Goal: Task Accomplishment & Management: Manage account settings

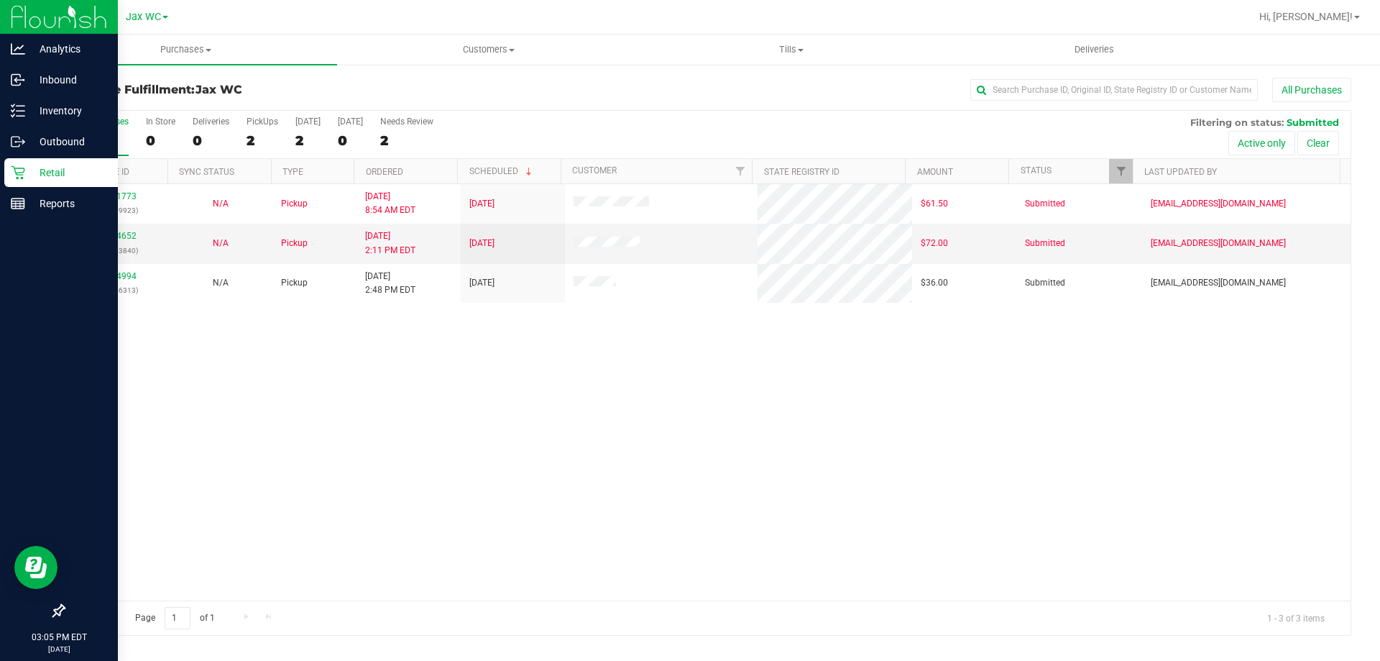
click at [45, 158] on div "Retail" at bounding box center [61, 172] width 114 height 29
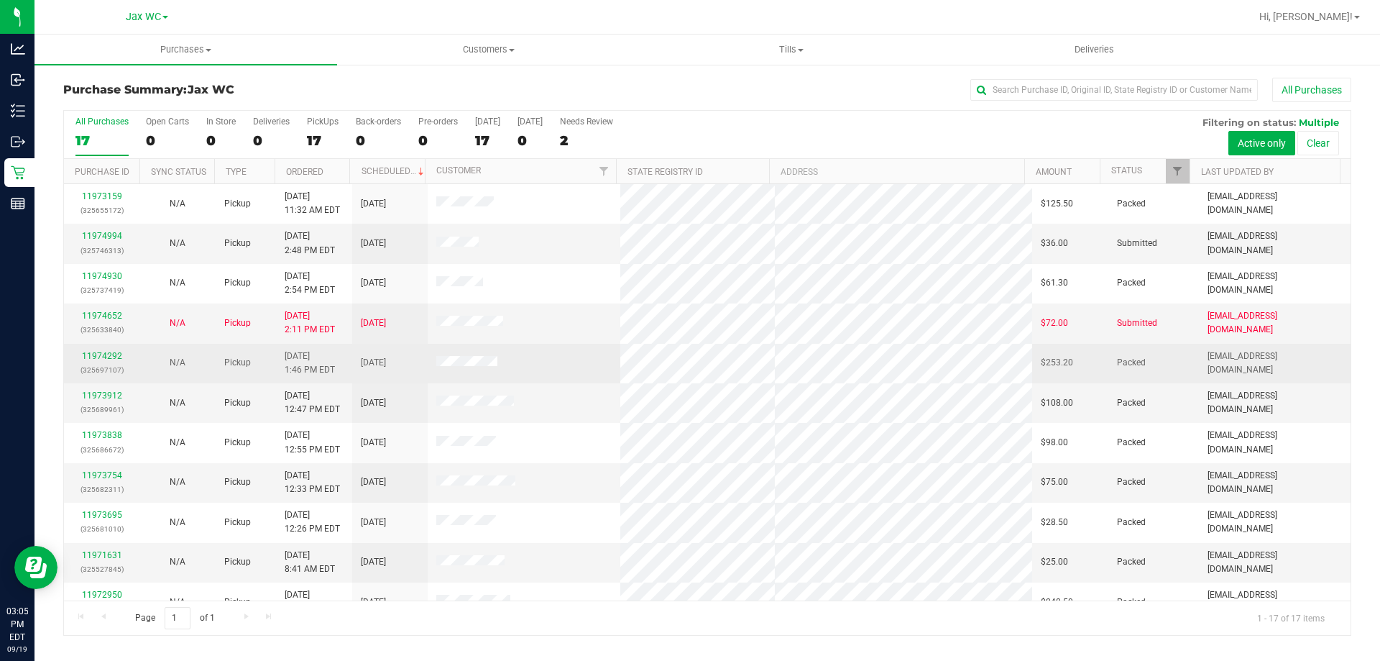
click at [98, 349] on div "11974292 (325697107)" at bounding box center [102, 362] width 58 height 27
click at [104, 357] on link "11974292" at bounding box center [102, 356] width 40 height 10
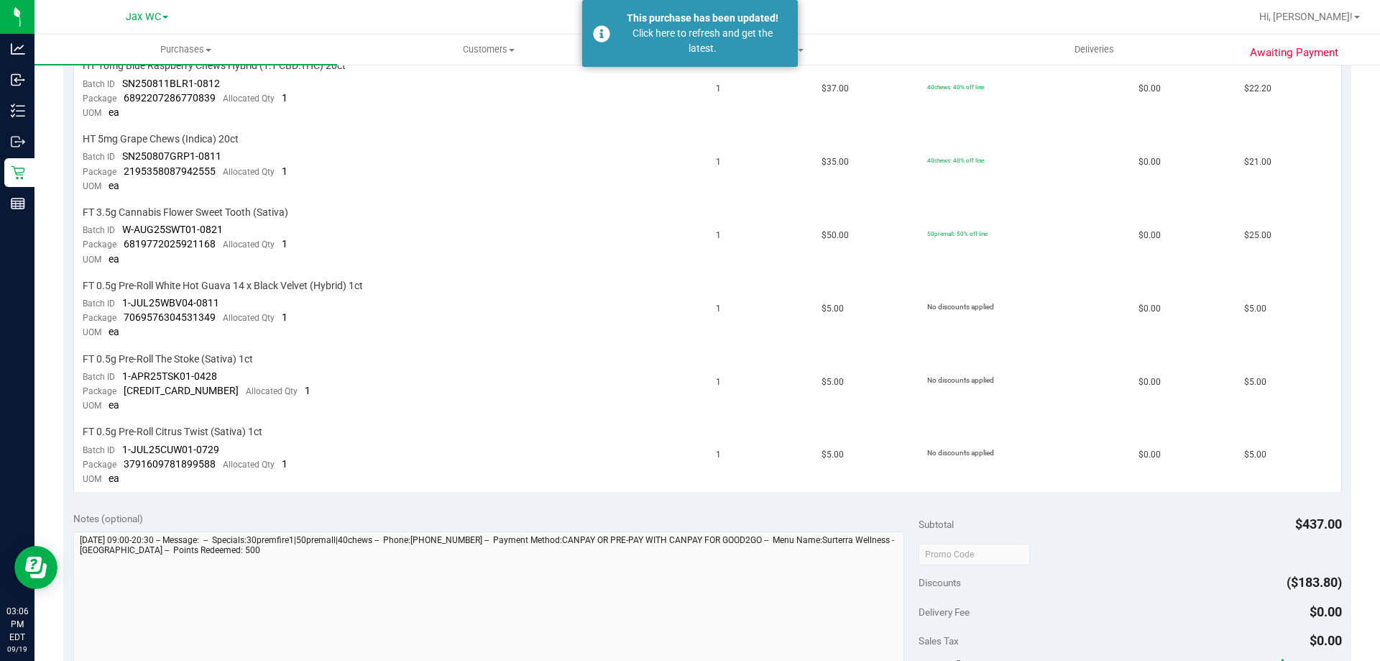
scroll to position [719, 0]
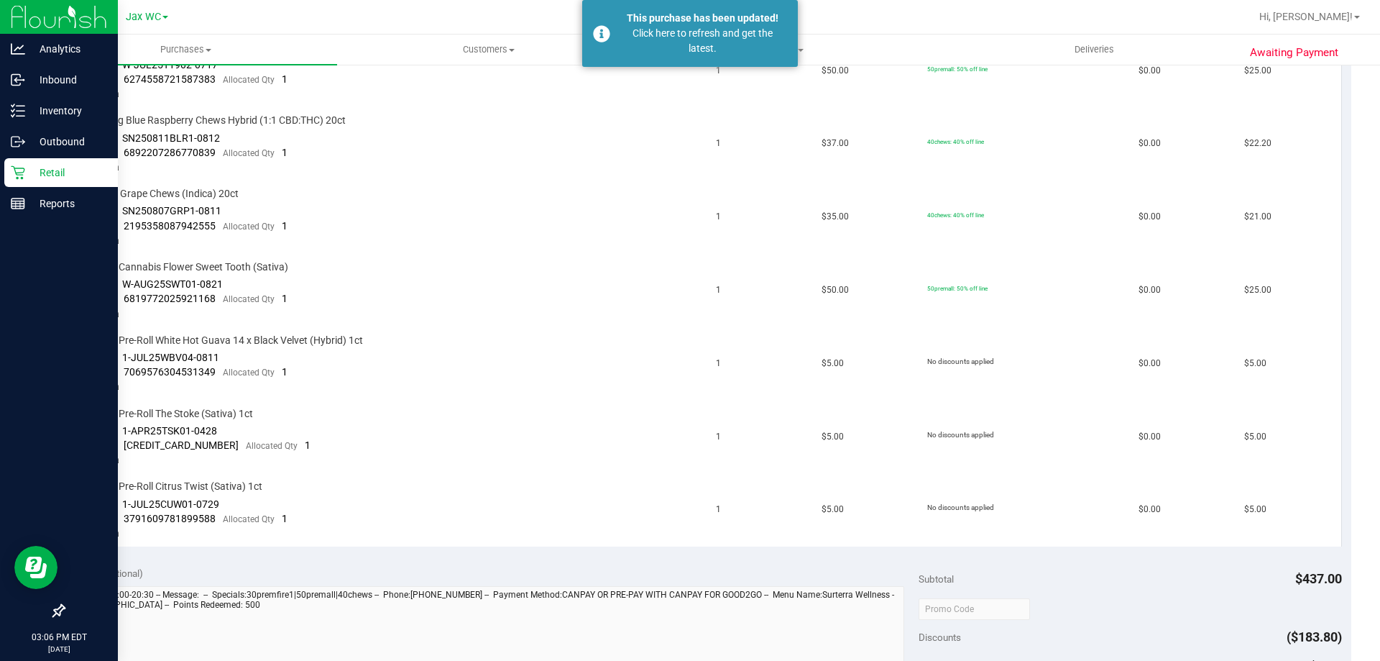
click at [9, 173] on div "Retail" at bounding box center [61, 172] width 114 height 29
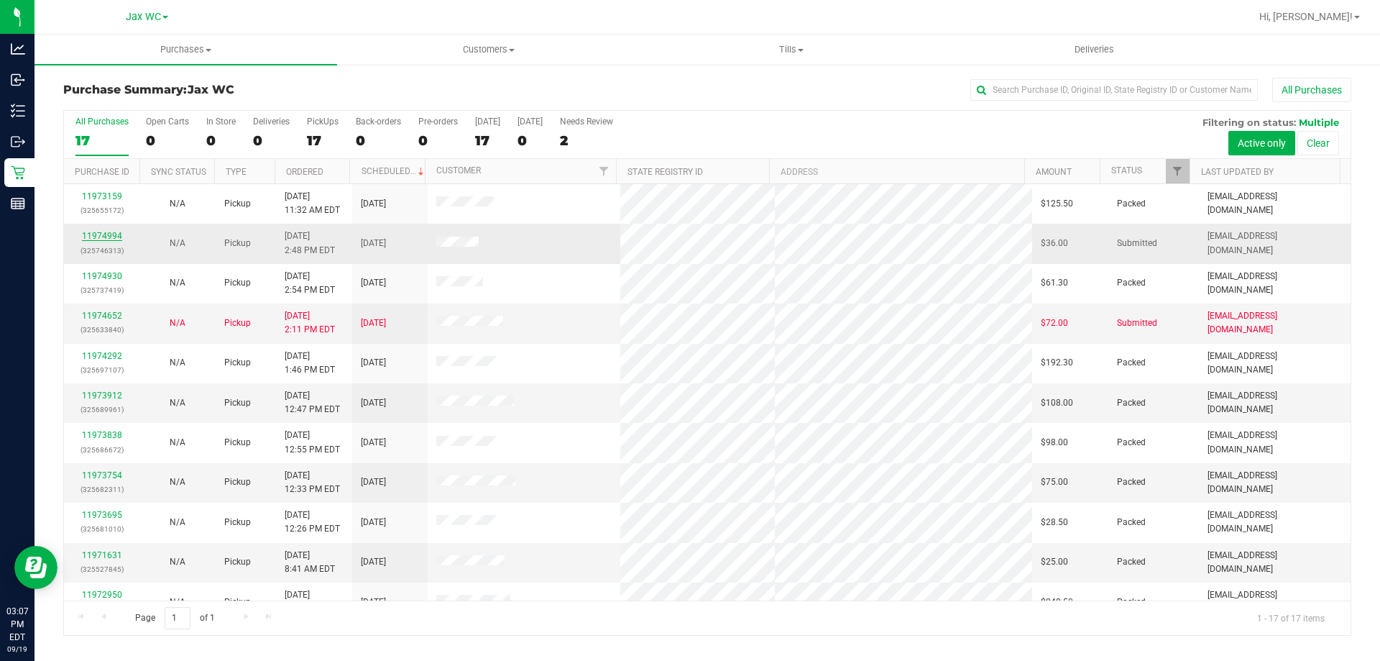
click at [99, 231] on link "11974994" at bounding box center [102, 236] width 40 height 10
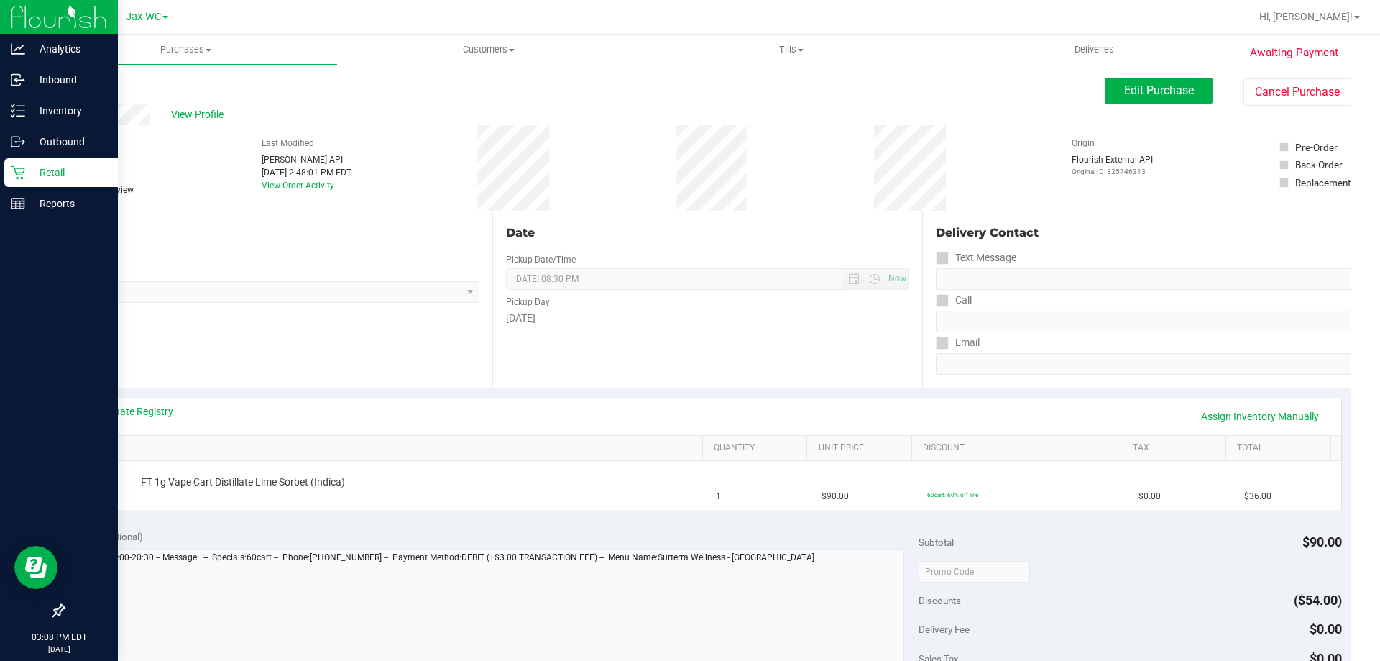
click at [56, 172] on p "Retail" at bounding box center [68, 172] width 86 height 17
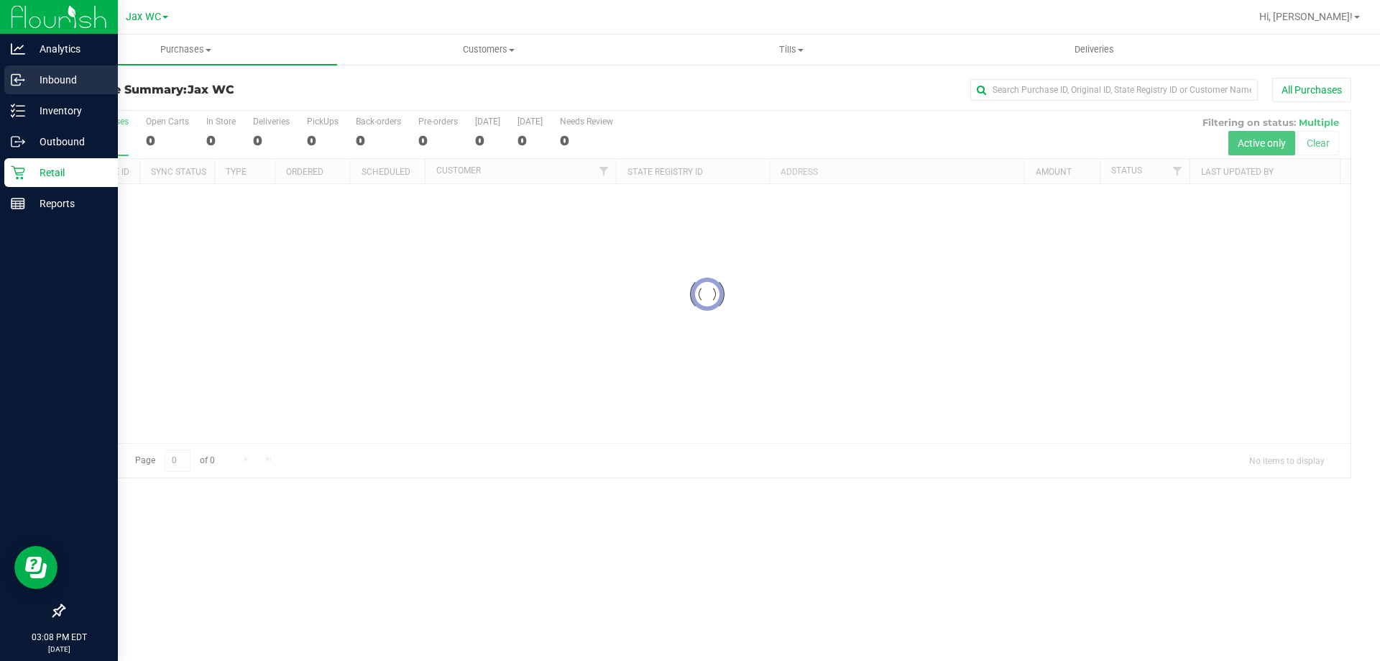
click at [72, 75] on p "Inbound" at bounding box center [68, 79] width 86 height 17
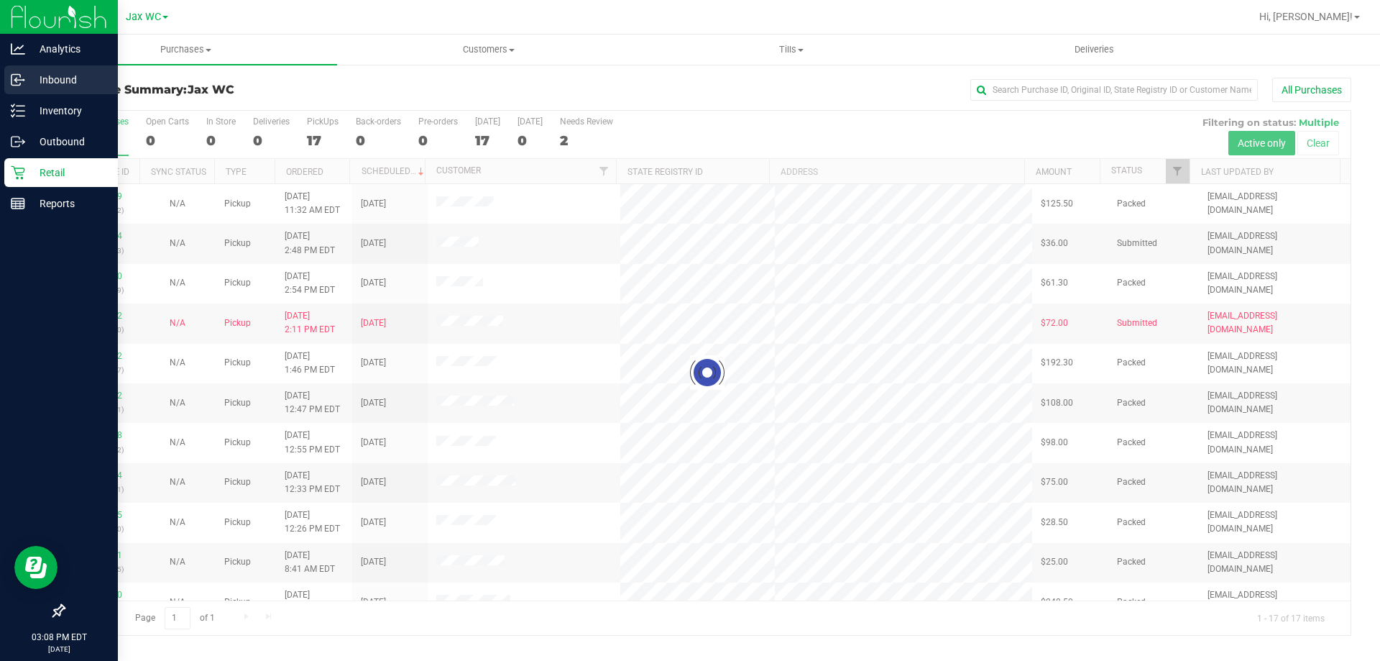
click at [72, 75] on p "Inbound" at bounding box center [68, 79] width 86 height 17
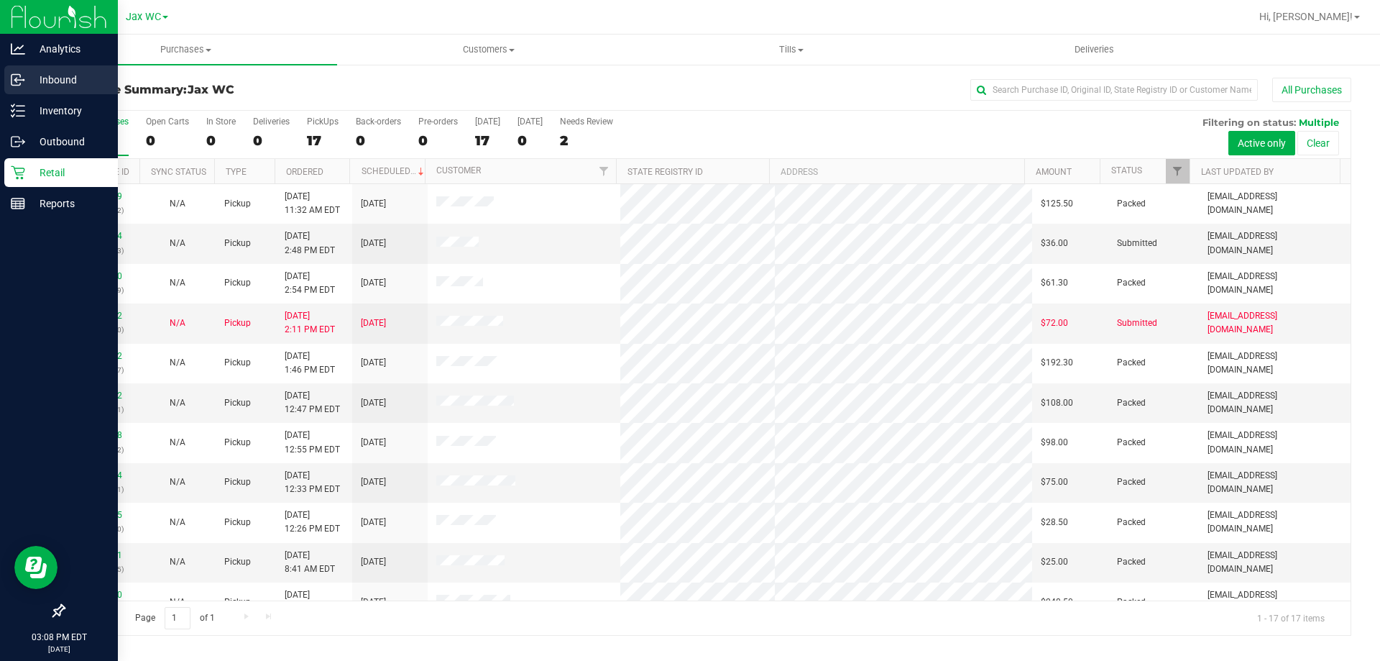
click at [72, 75] on p "Inbound" at bounding box center [68, 79] width 86 height 17
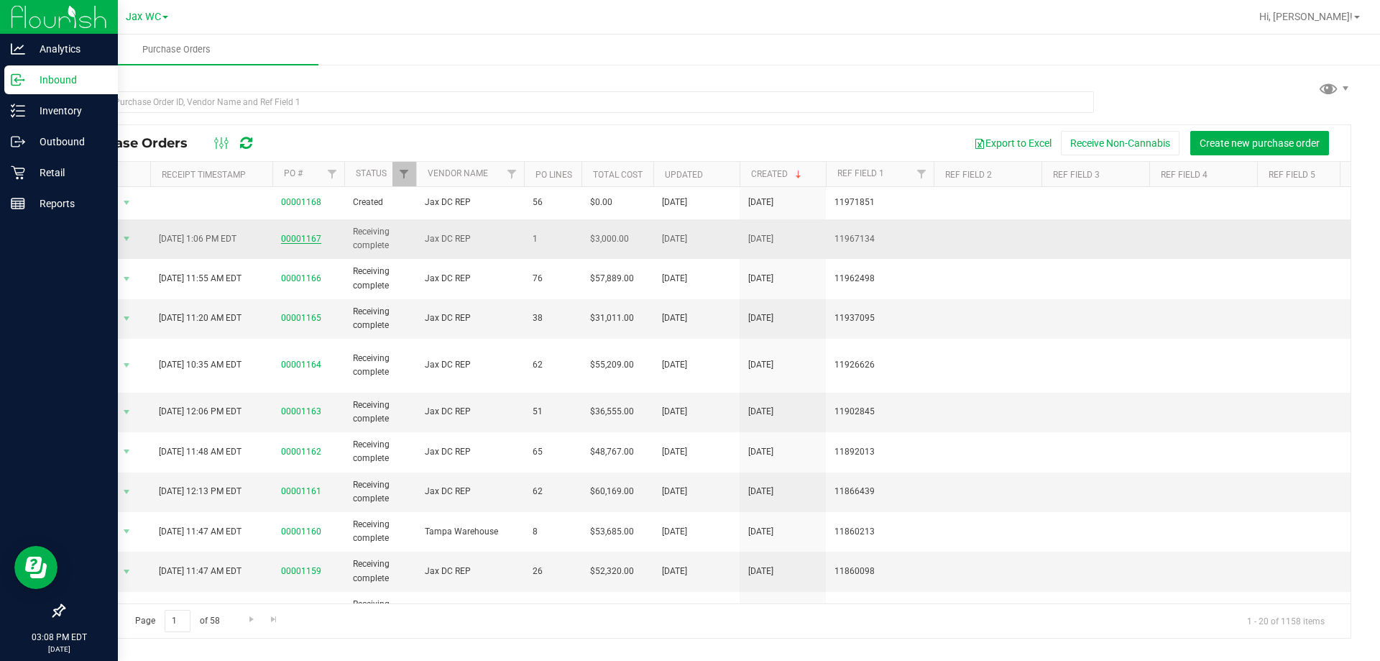
click at [309, 242] on link "00001167" at bounding box center [301, 239] width 40 height 10
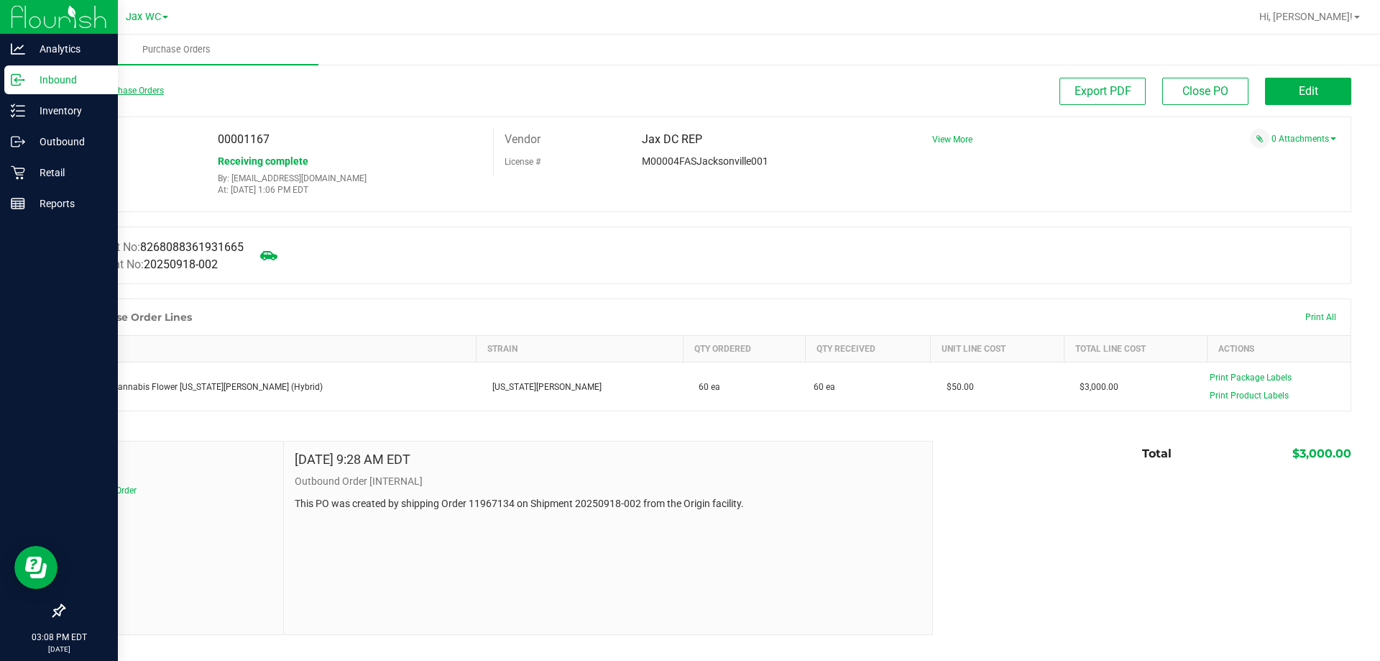
click at [77, 93] on link "Back to Purchase Orders" at bounding box center [113, 91] width 101 height 10
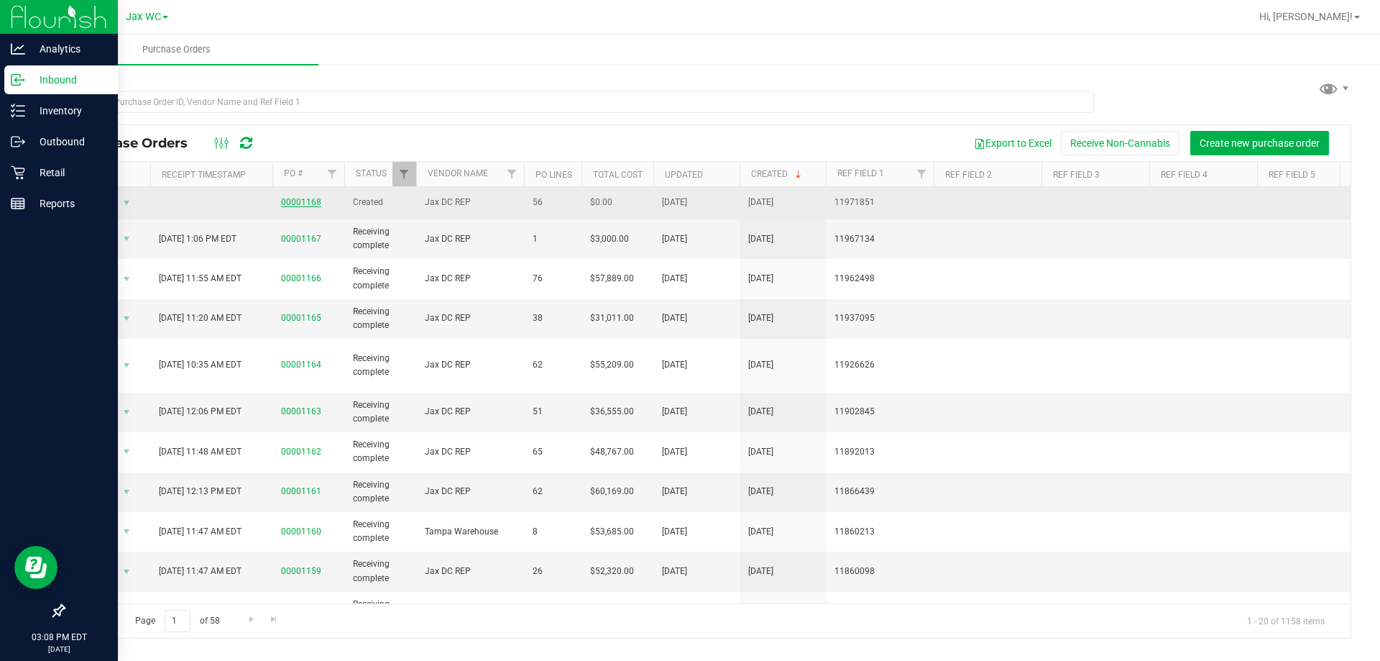
click at [309, 201] on link "00001168" at bounding box center [301, 202] width 40 height 10
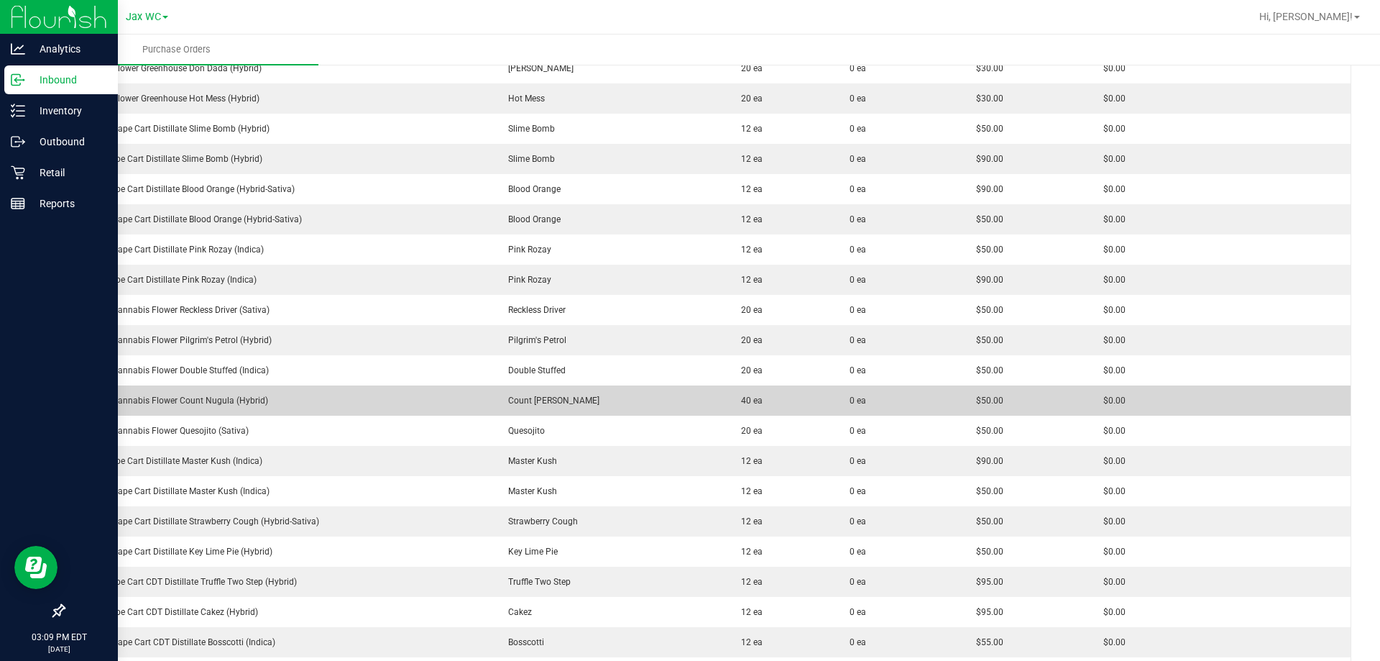
scroll to position [575, 0]
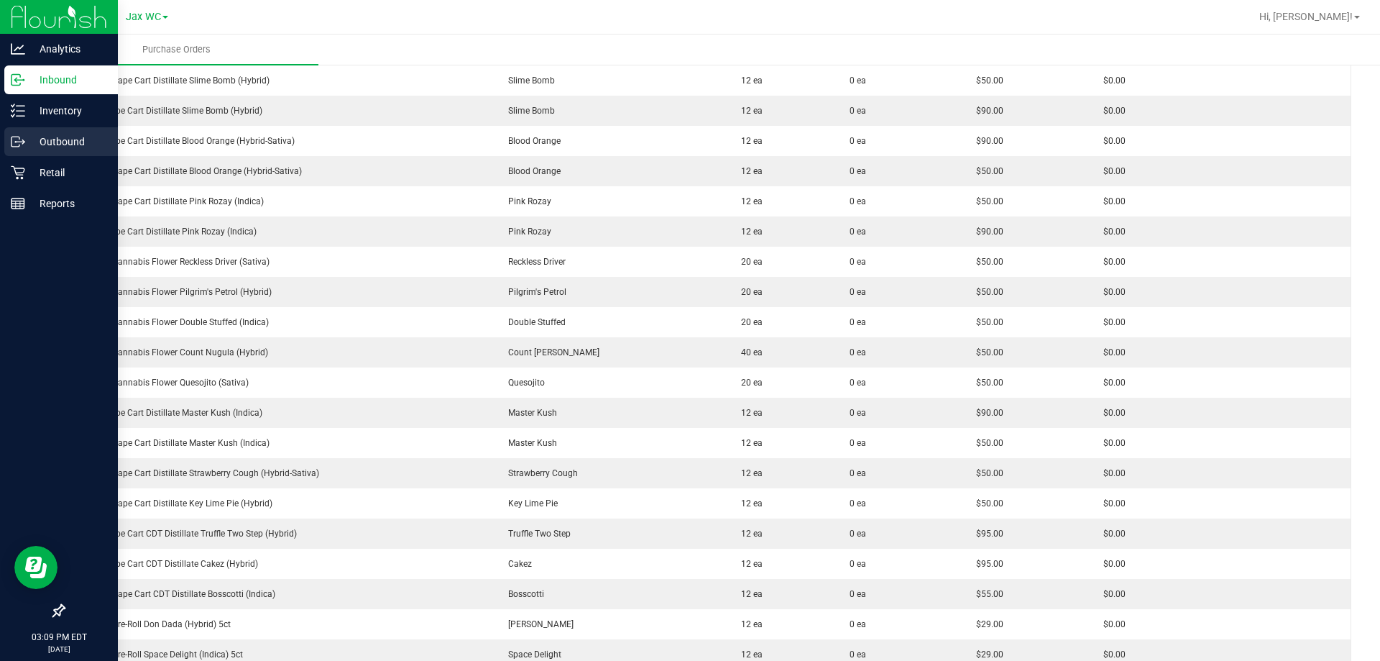
click at [55, 146] on p "Outbound" at bounding box center [68, 141] width 86 height 17
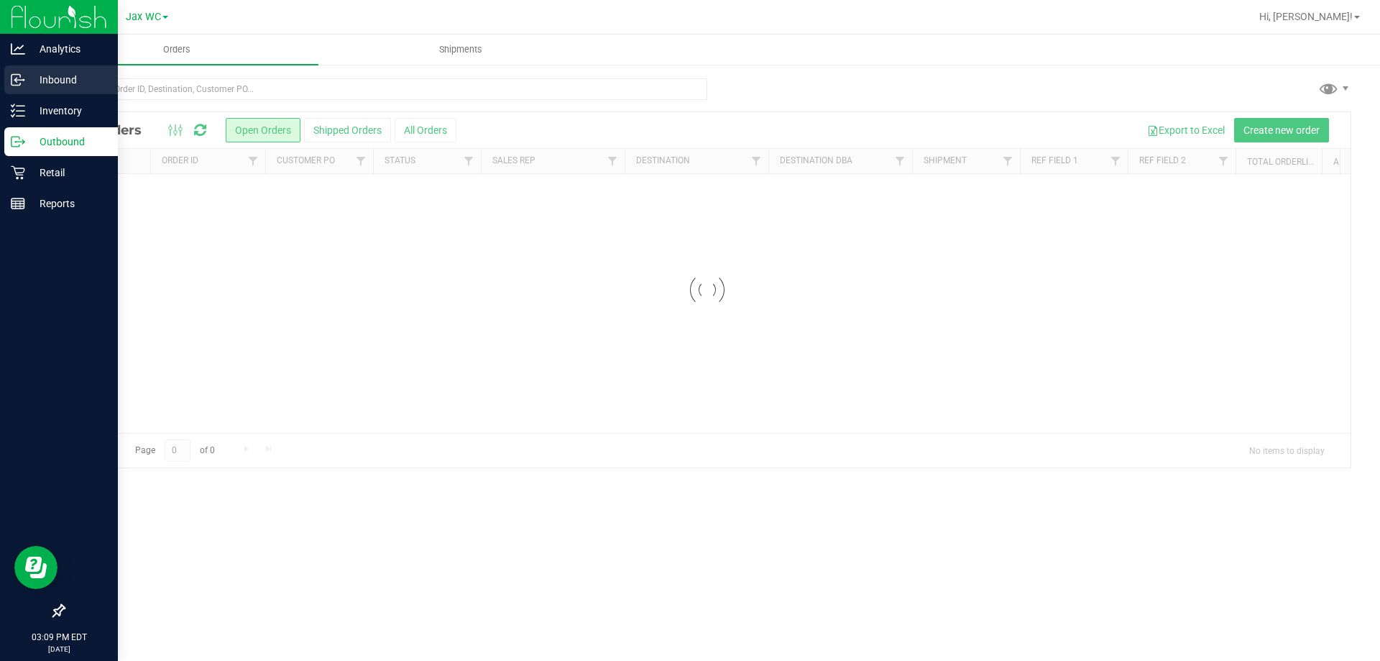
click at [73, 73] on p "Inbound" at bounding box center [68, 79] width 86 height 17
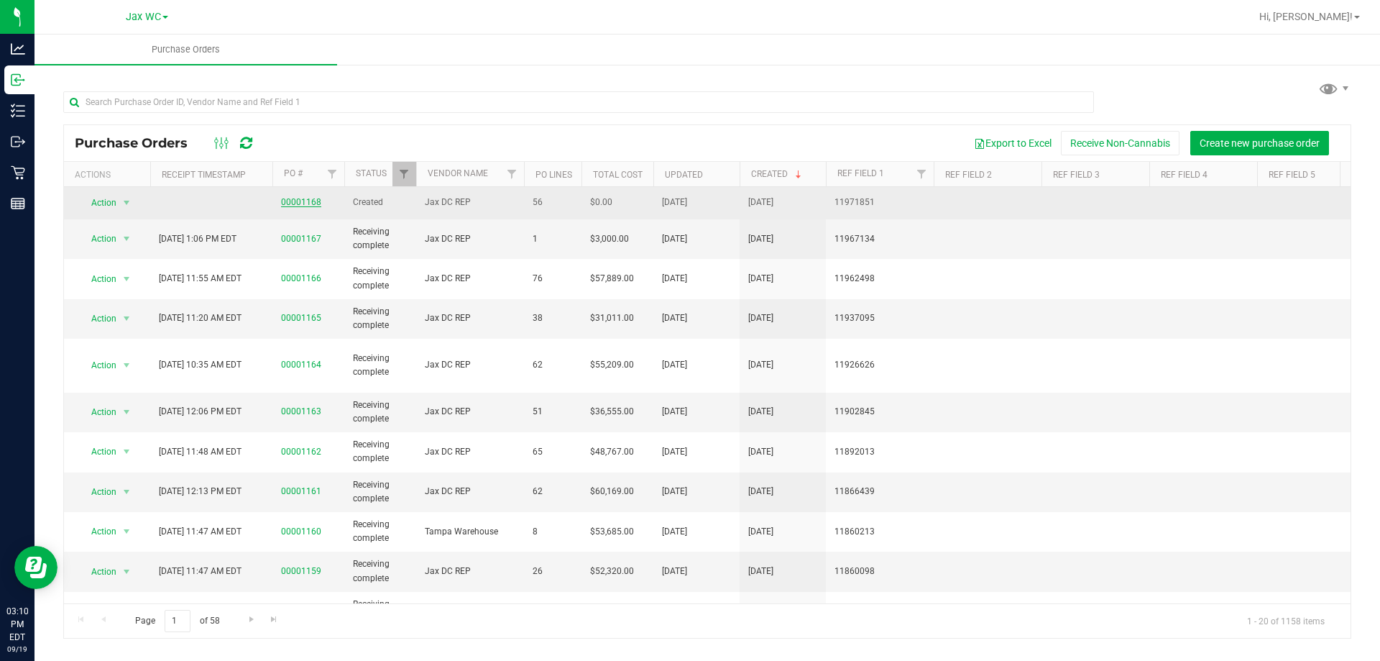
click at [302, 199] on link "00001168" at bounding box center [301, 202] width 40 height 10
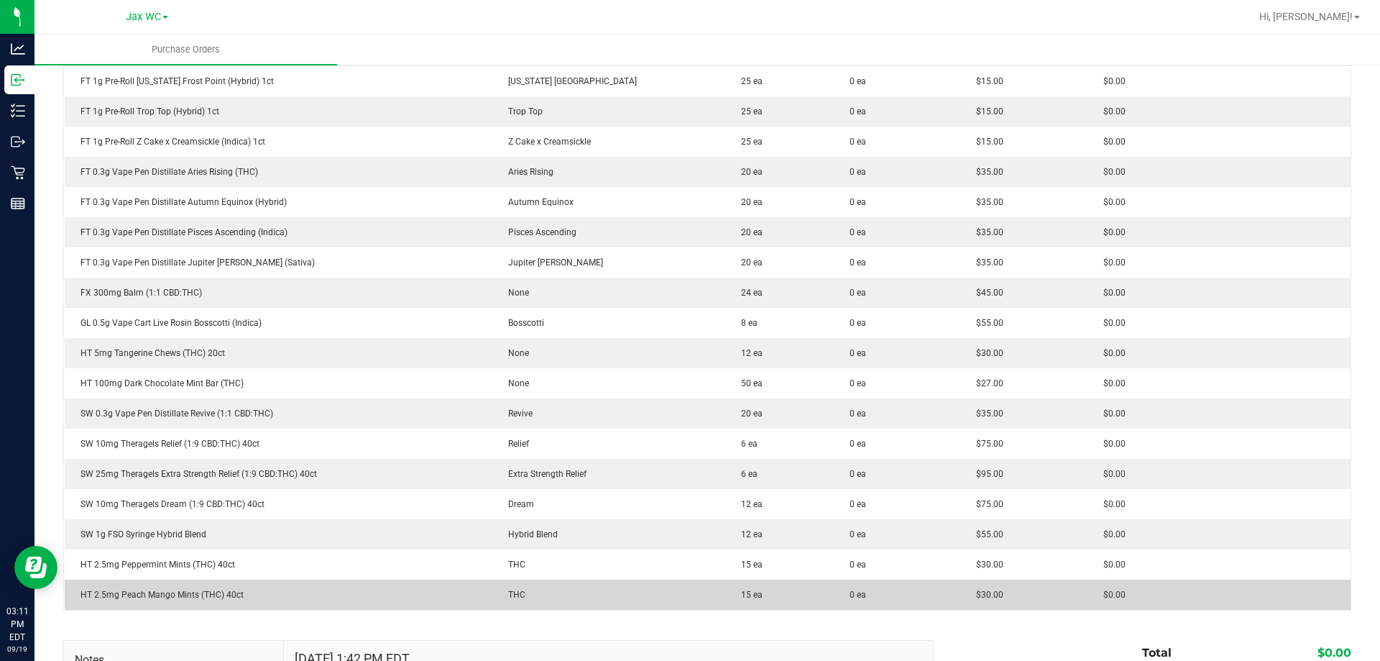
scroll to position [1294, 0]
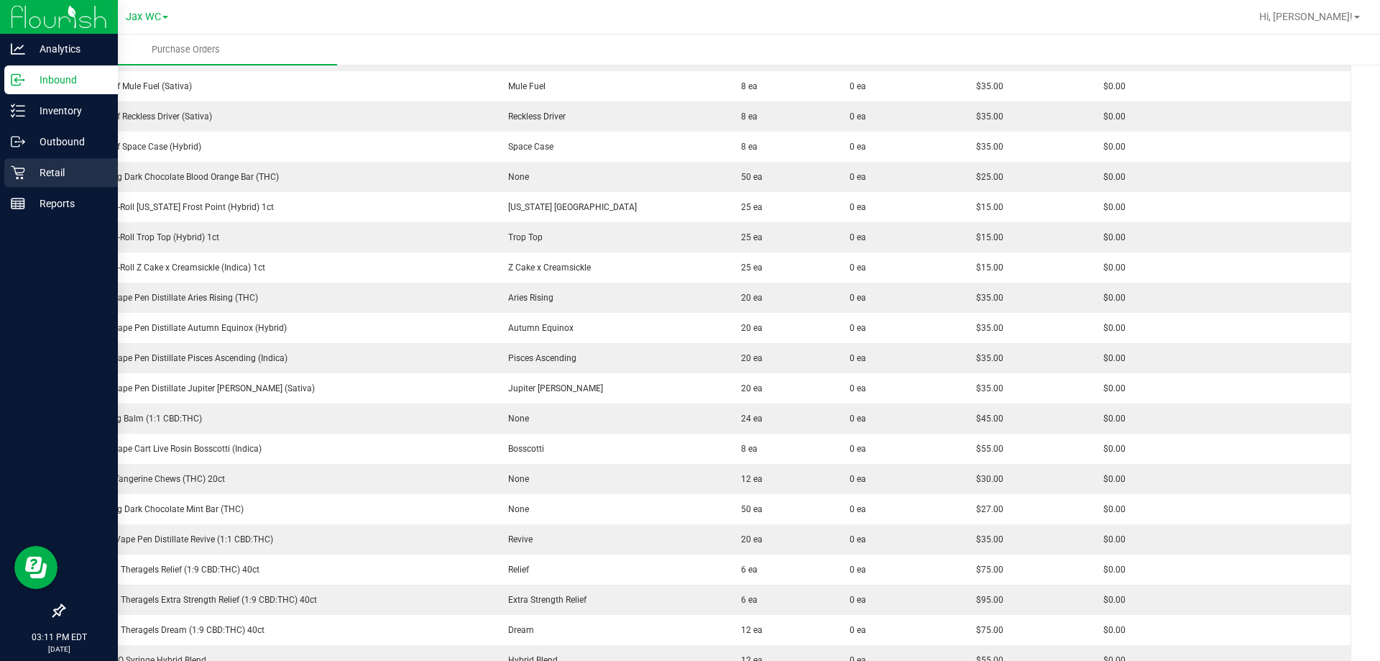
click at [33, 180] on p "Retail" at bounding box center [68, 172] width 86 height 17
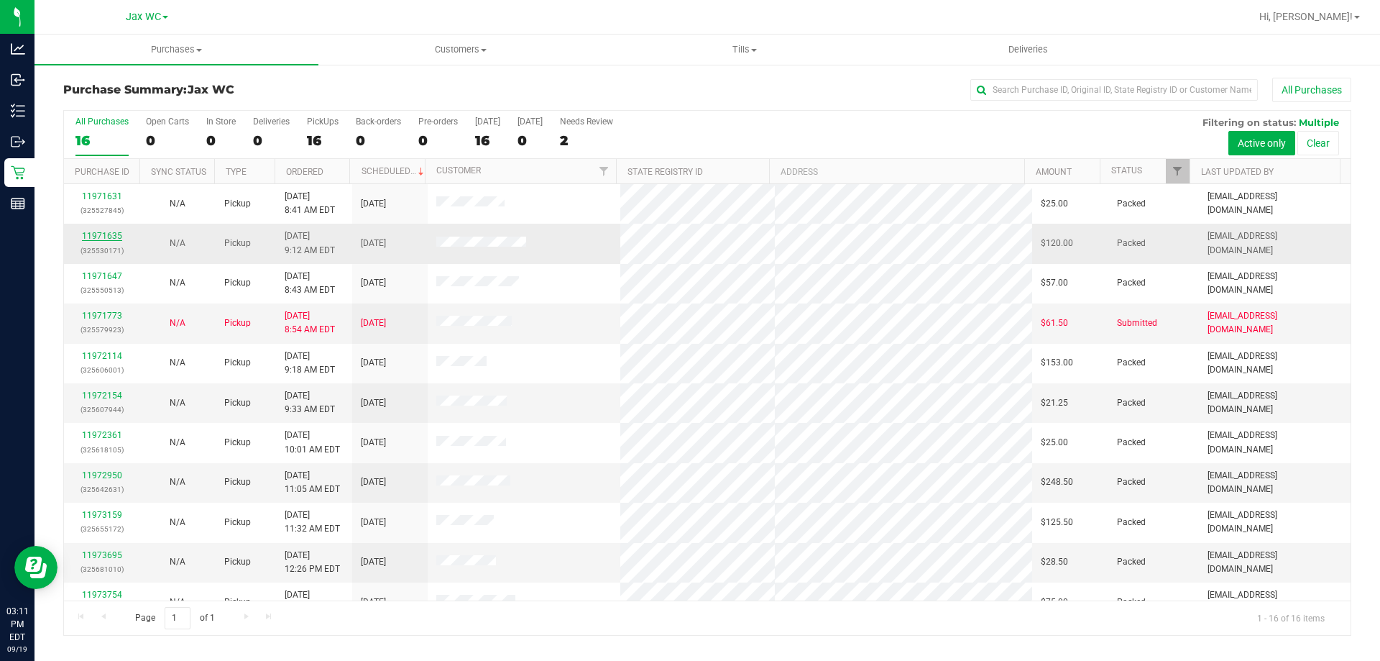
click at [88, 239] on link "11971635" at bounding box center [102, 236] width 40 height 10
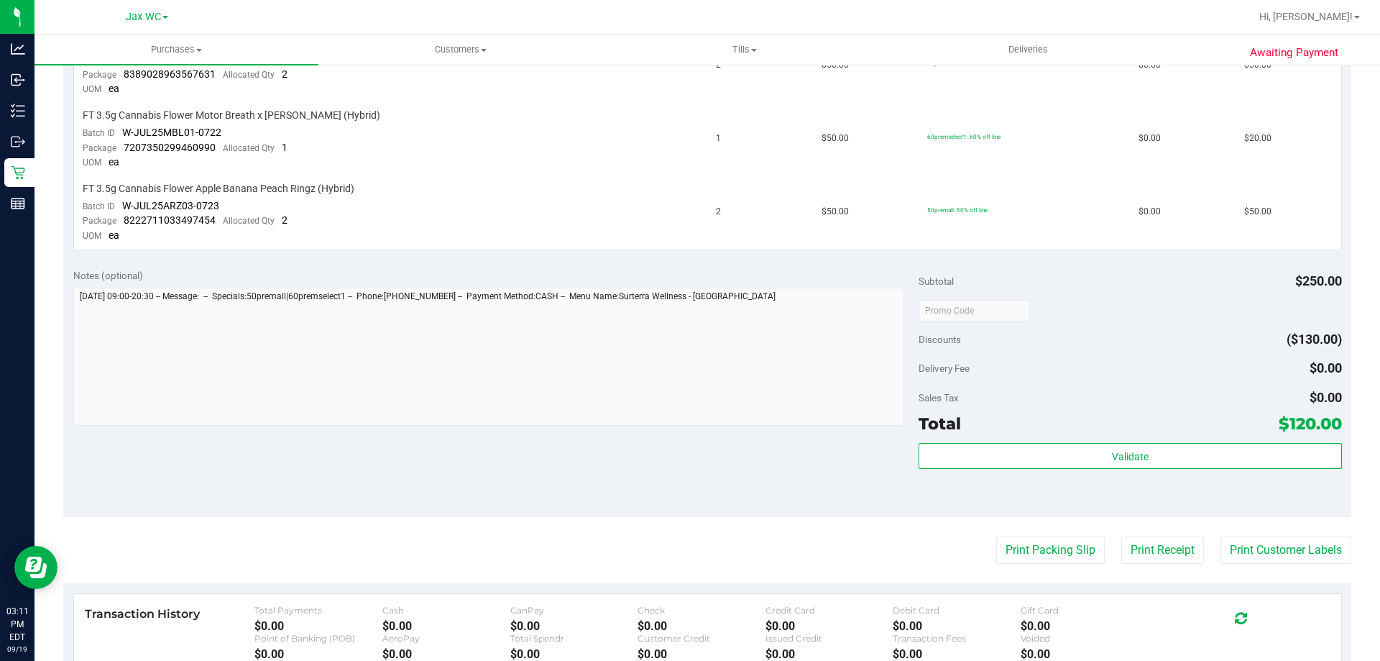
scroll to position [288, 0]
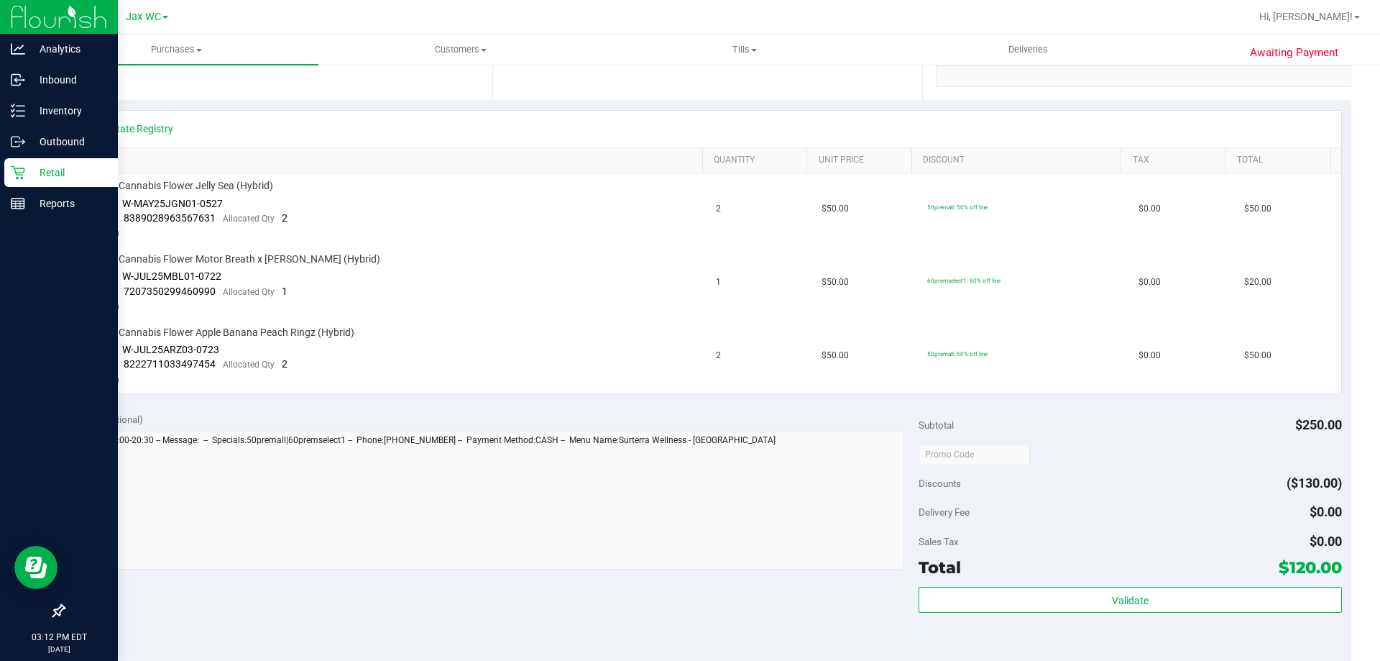
click at [1, 169] on link "Retail" at bounding box center [59, 173] width 118 height 31
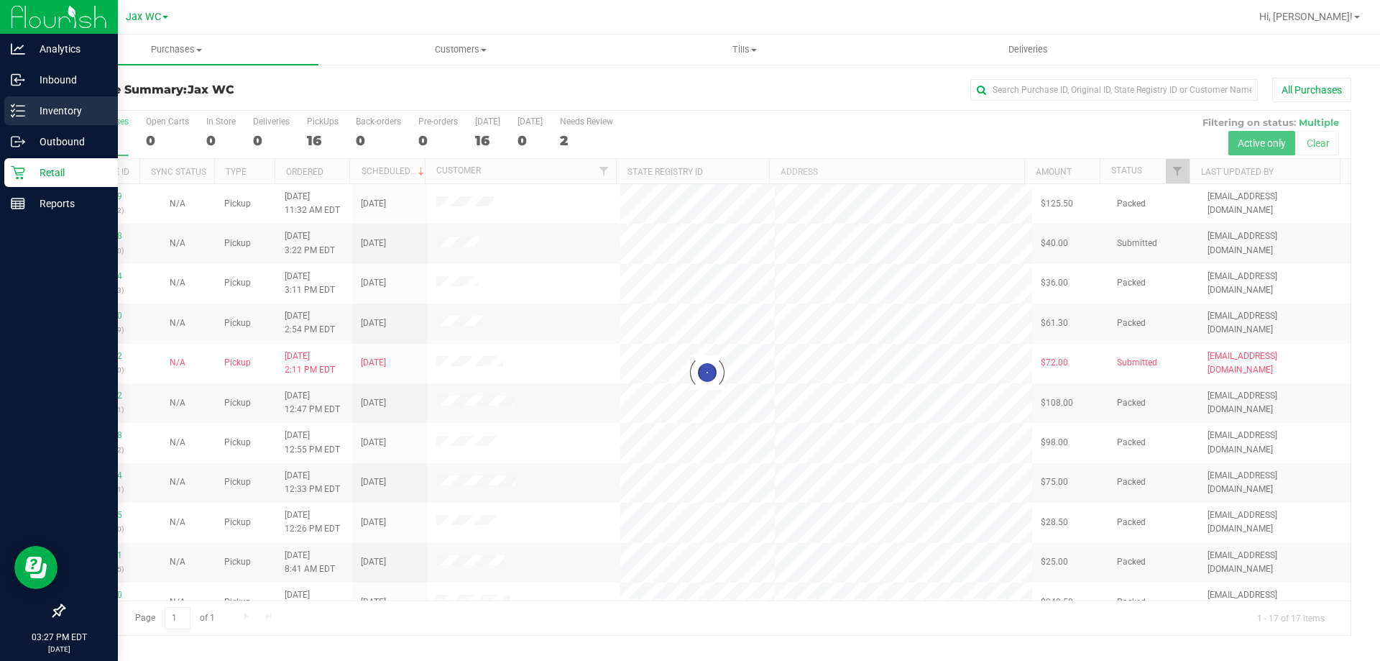
click at [78, 111] on p "Inventory" at bounding box center [68, 110] width 86 height 17
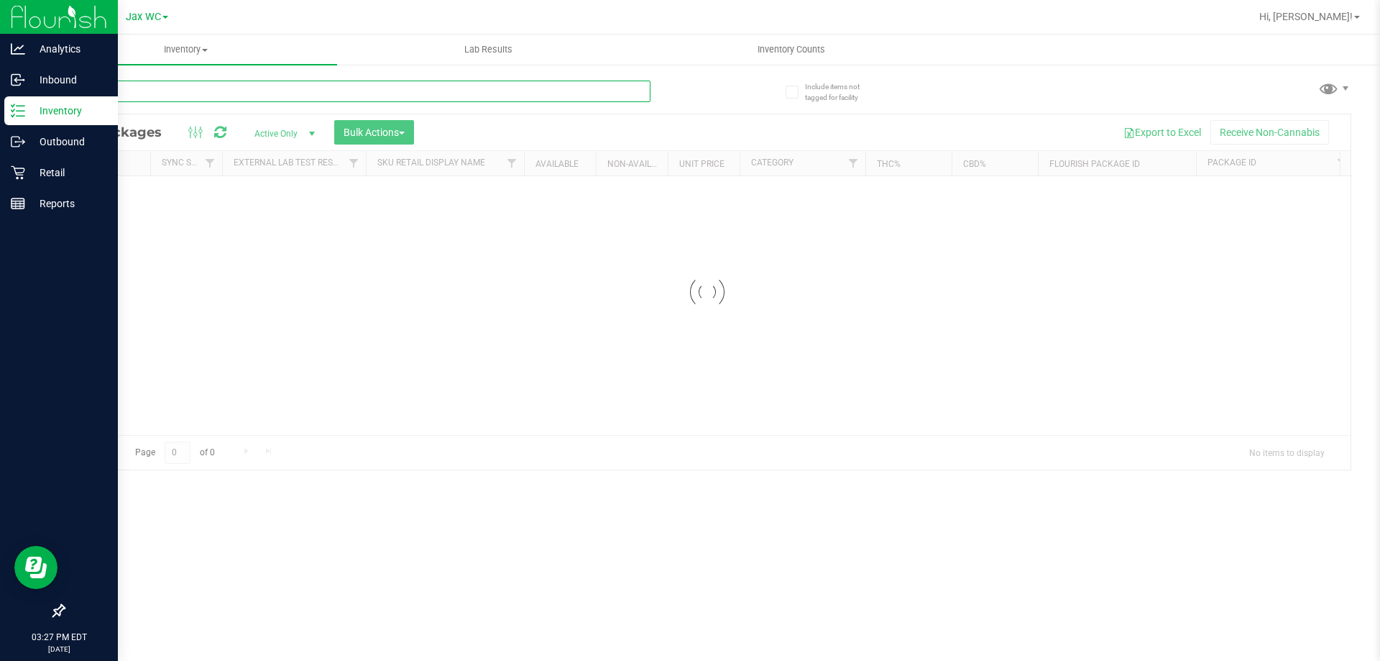
click at [188, 88] on input "text" at bounding box center [356, 92] width 587 height 22
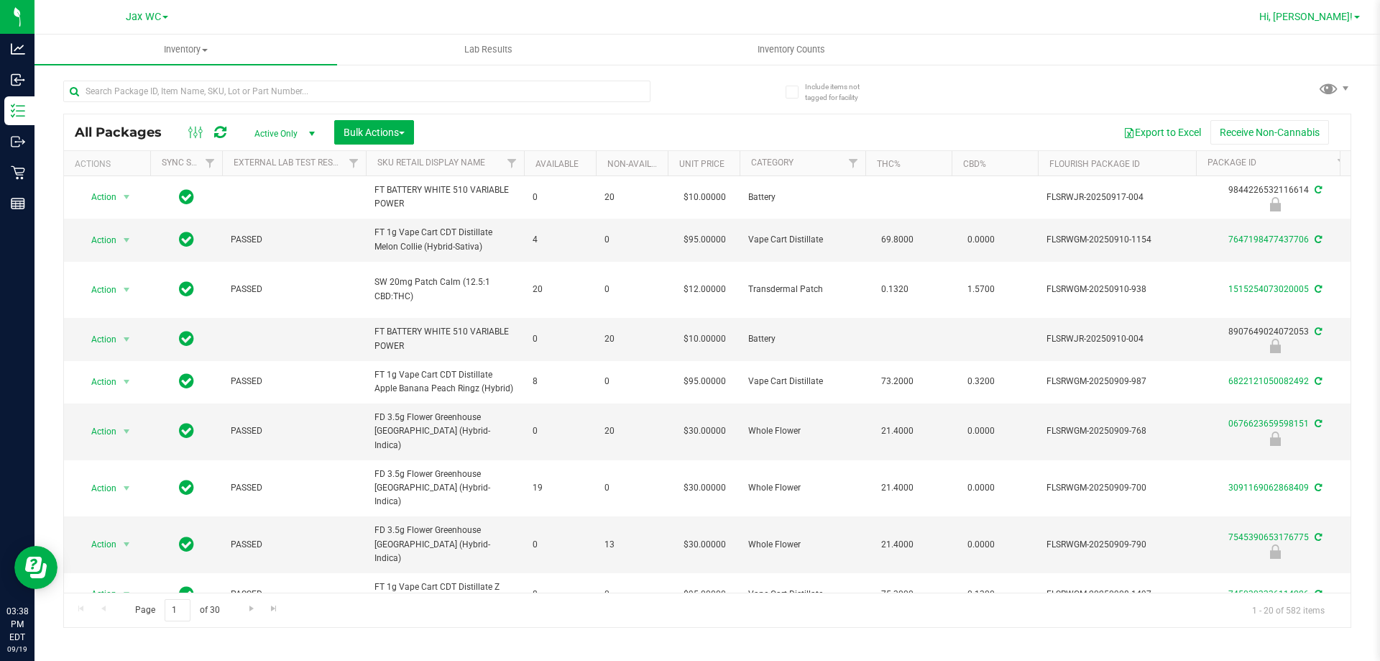
click at [1339, 17] on span "Hi, [PERSON_NAME]!" at bounding box center [1305, 17] width 93 height 12
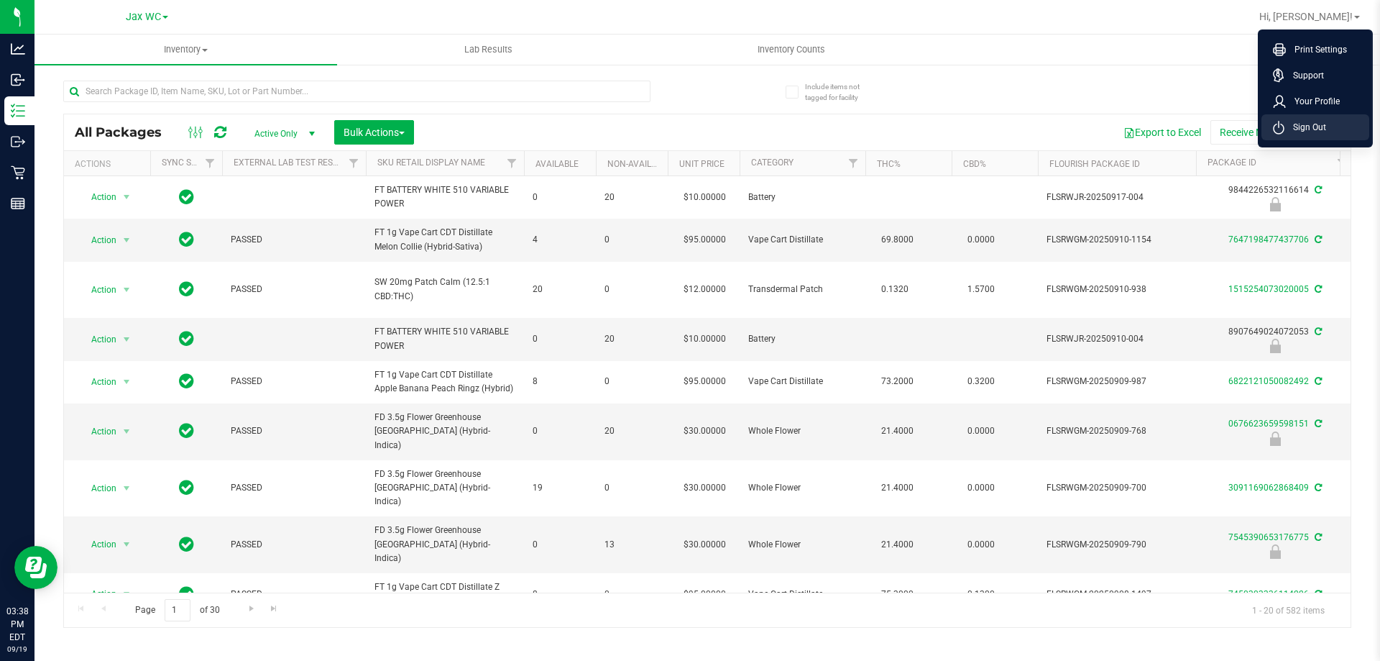
click at [1346, 129] on li "Sign Out" at bounding box center [1315, 127] width 108 height 26
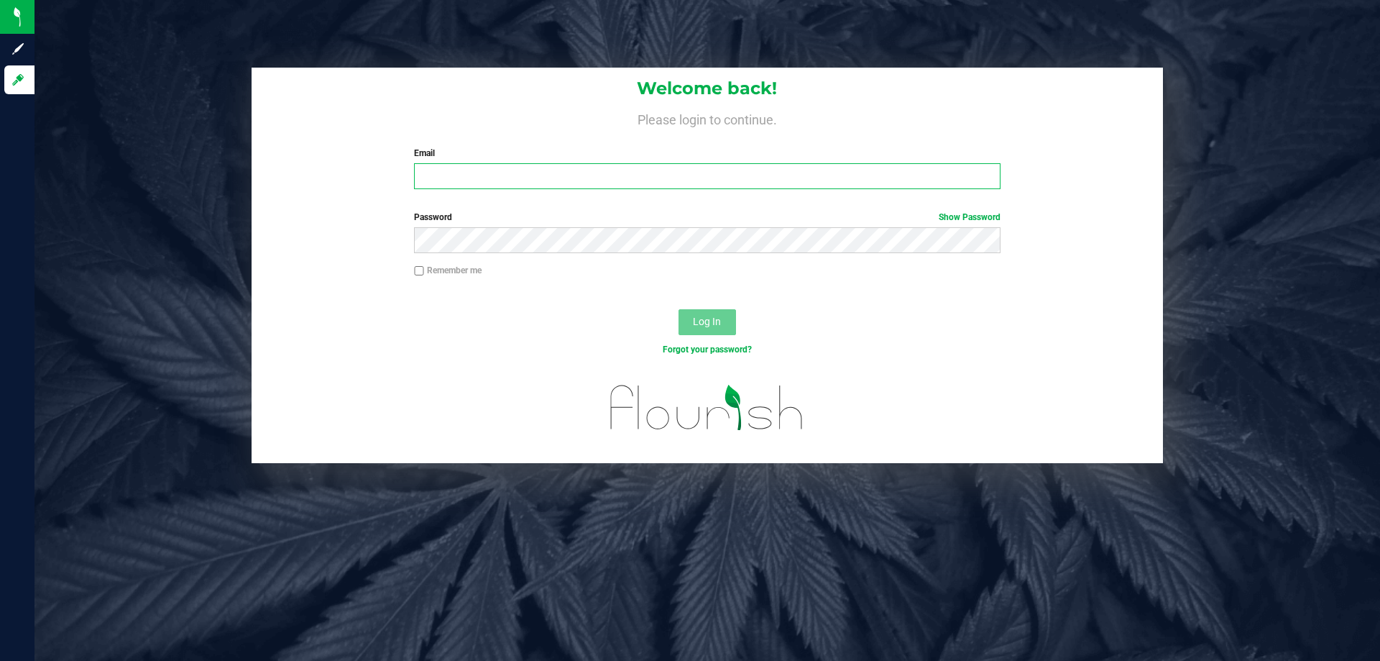
click at [420, 186] on input "Email" at bounding box center [707, 176] width 586 height 26
type input "[EMAIL_ADDRESS][DOMAIN_NAME]"
click at [679, 309] on button "Log In" at bounding box center [708, 322] width 58 height 26
